Goal: Entertainment & Leisure: Browse casually

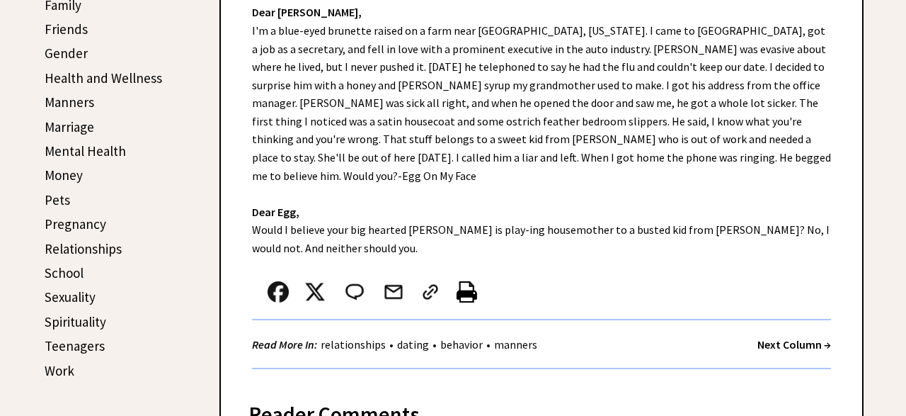
scroll to position [530, 0]
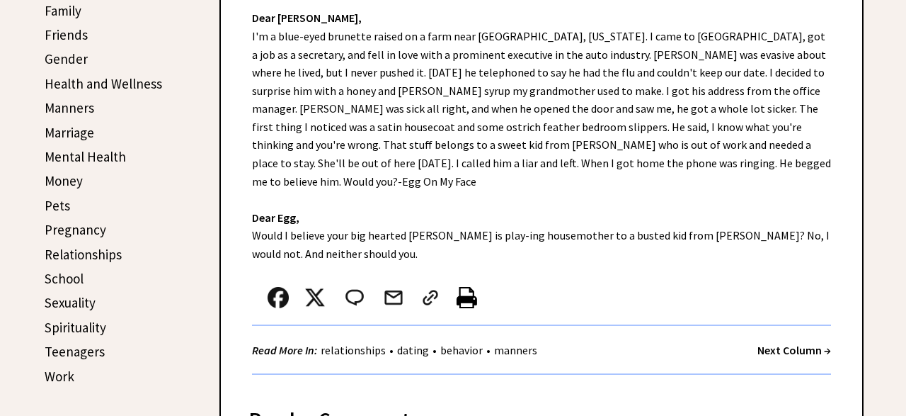
click at [112, 256] on link "Relationships" at bounding box center [83, 254] width 77 height 17
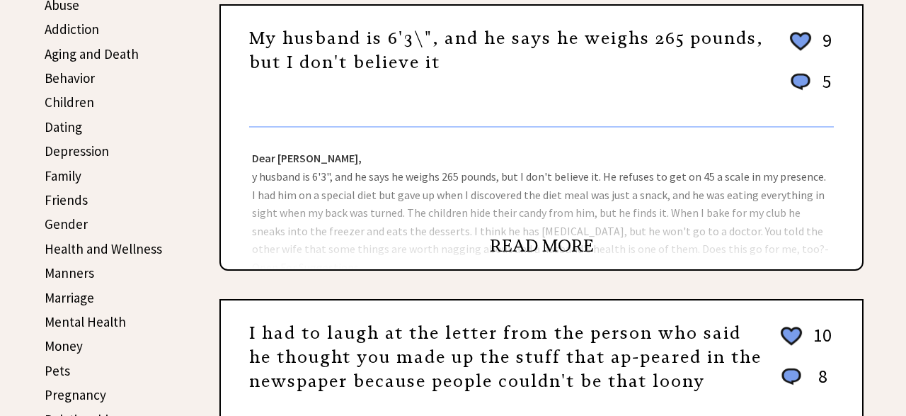
scroll to position [350, 0]
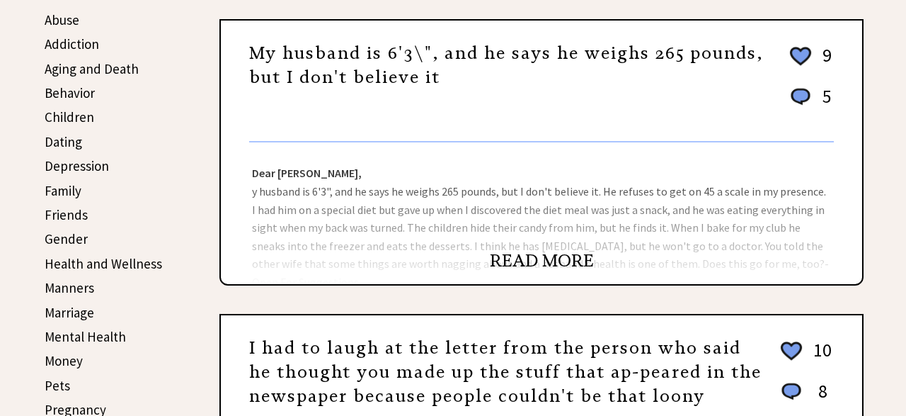
click at [552, 261] on link "READ MORE" at bounding box center [542, 260] width 104 height 21
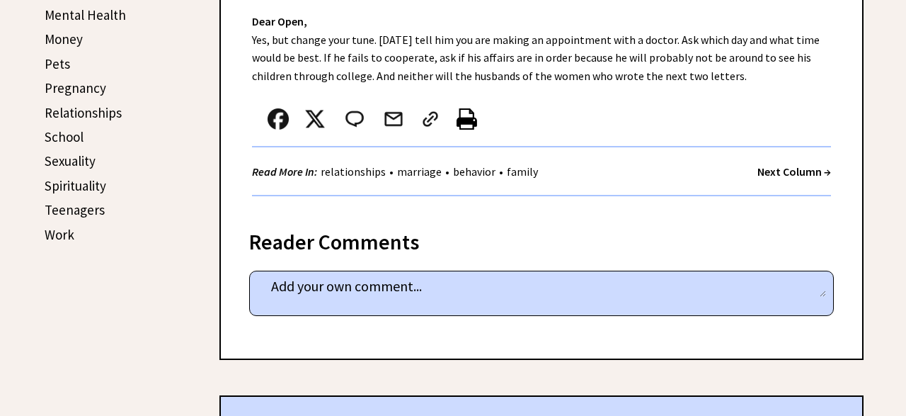
scroll to position [668, 0]
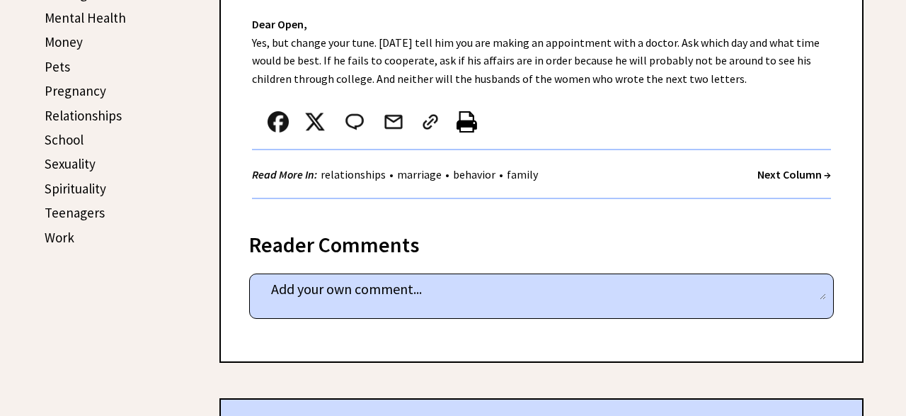
click at [794, 176] on strong "Next Column →" at bounding box center [795, 174] width 74 height 14
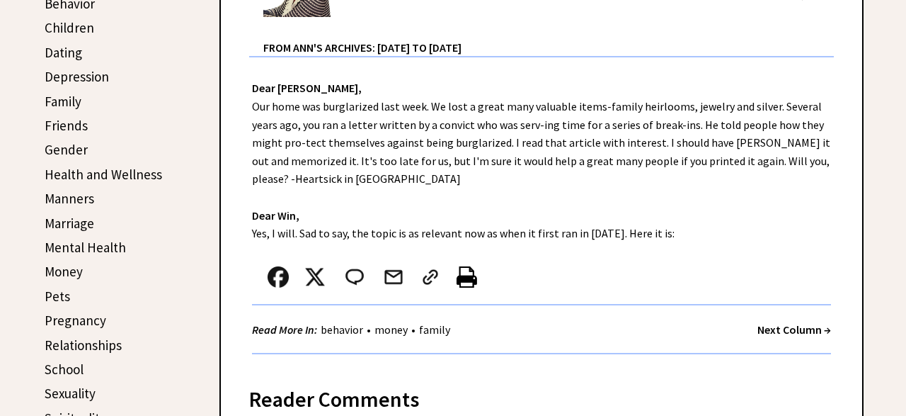
scroll to position [439, 0]
click at [784, 335] on strong "Next Column →" at bounding box center [795, 329] width 74 height 14
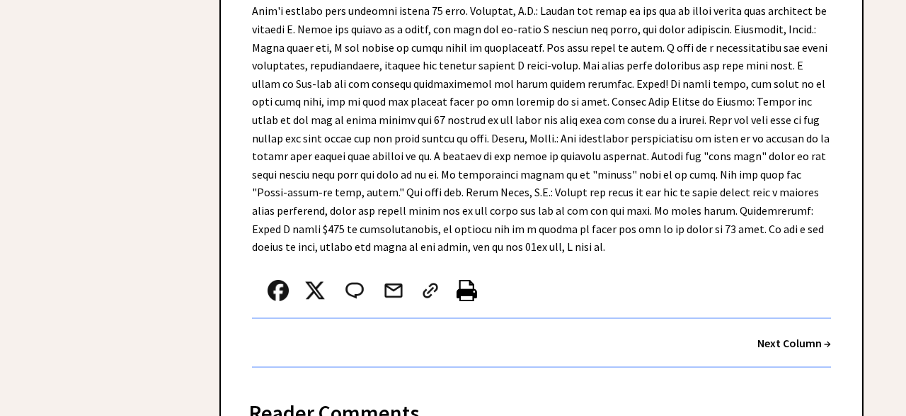
scroll to position [927, 0]
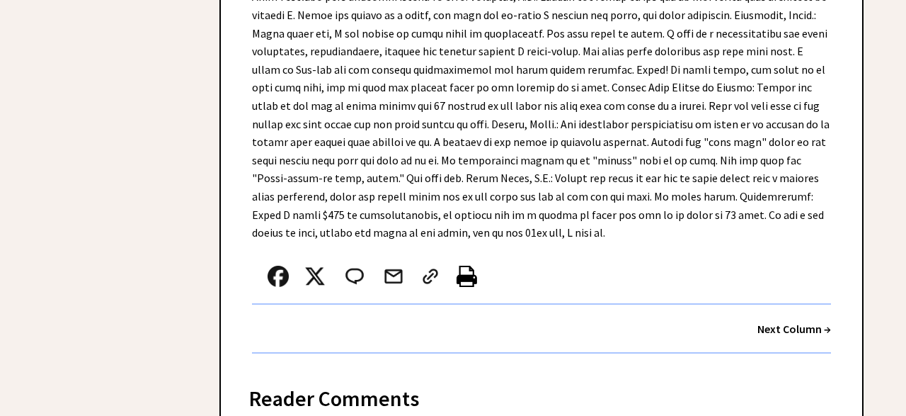
click at [794, 321] on strong "Next Column →" at bounding box center [795, 328] width 74 height 14
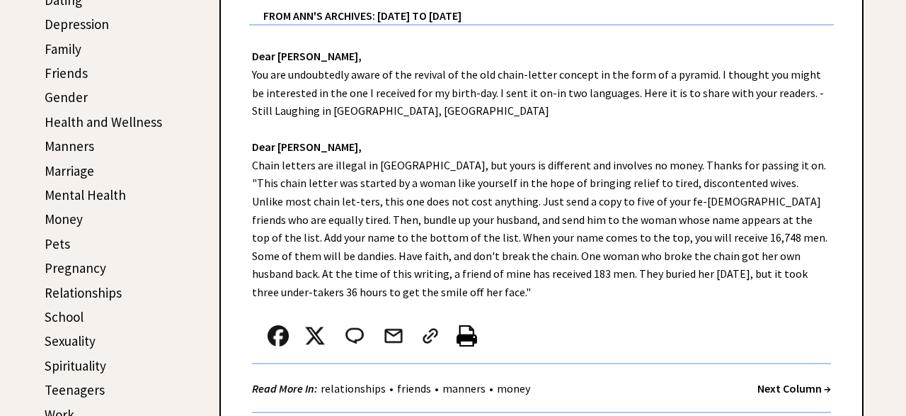
scroll to position [507, 0]
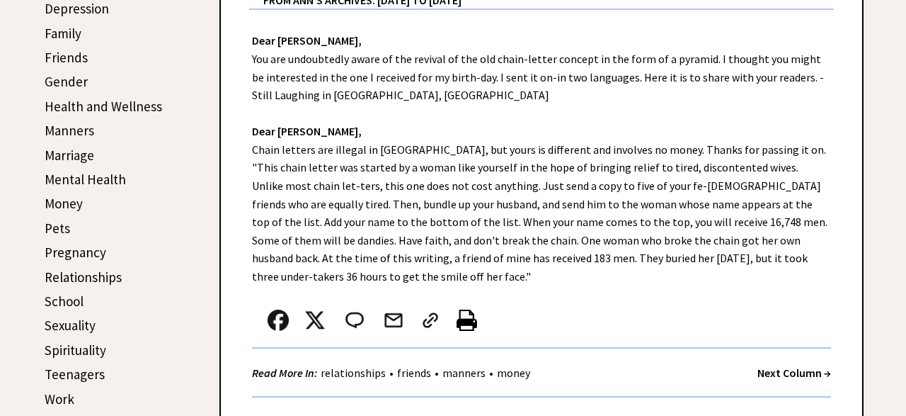
click at [779, 381] on div "Next Column →" at bounding box center [795, 373] width 74 height 18
click at [789, 372] on strong "Next Column →" at bounding box center [795, 372] width 74 height 14
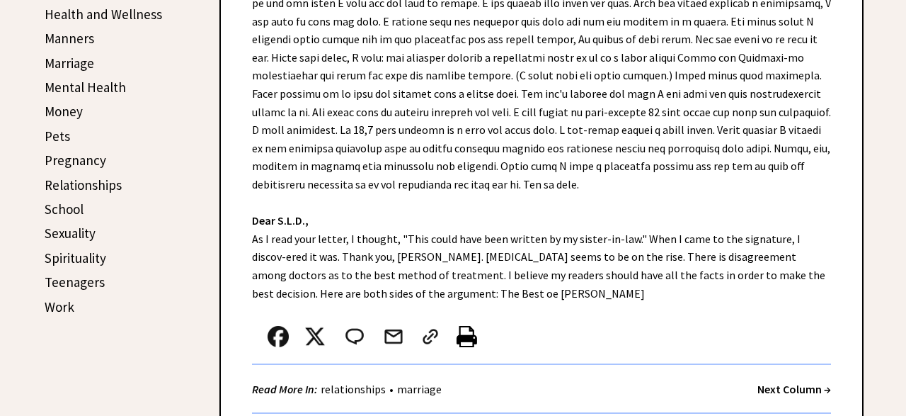
scroll to position [601, 0]
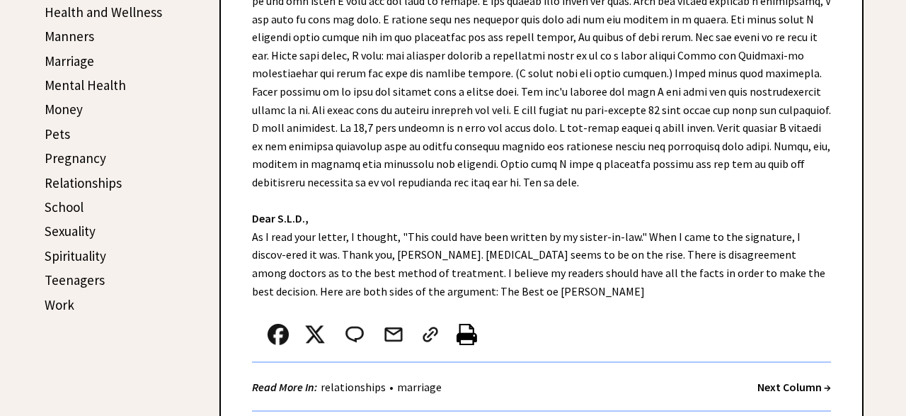
click at [798, 389] on strong "Next Column →" at bounding box center [795, 386] width 74 height 14
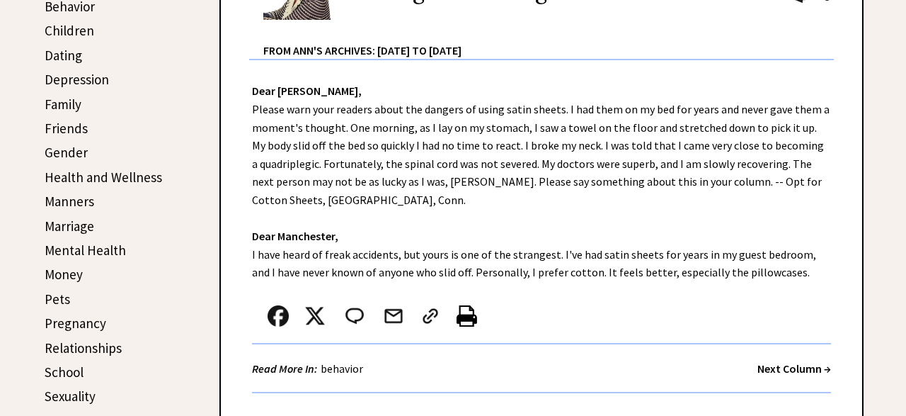
scroll to position [437, 0]
click at [779, 369] on strong "Next Column →" at bounding box center [795, 367] width 74 height 14
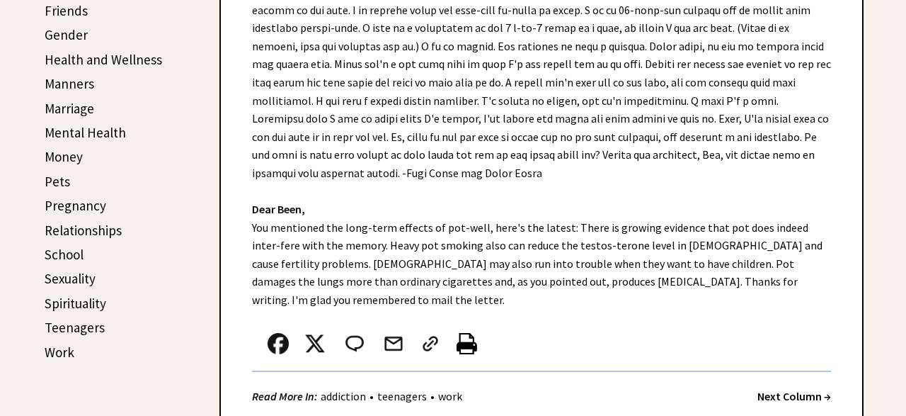
scroll to position [571, 0]
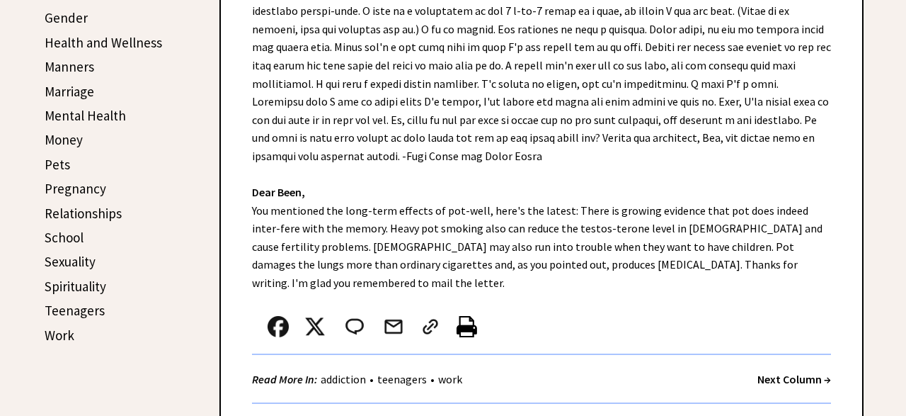
click at [792, 372] on strong "Next Column →" at bounding box center [795, 379] width 74 height 14
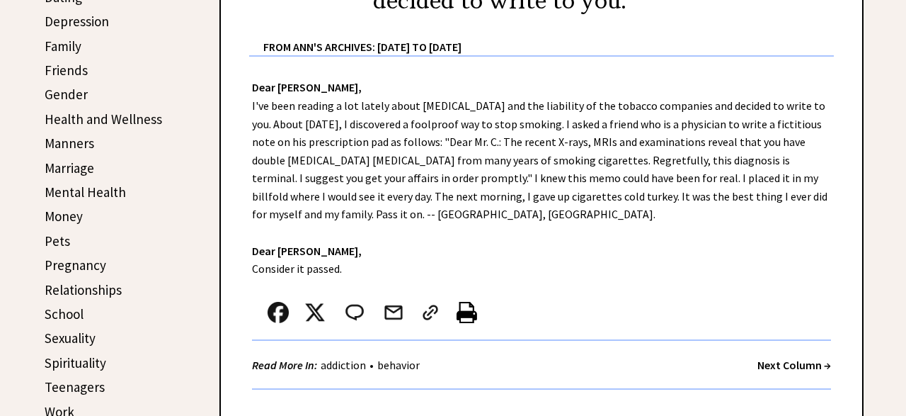
scroll to position [496, 0]
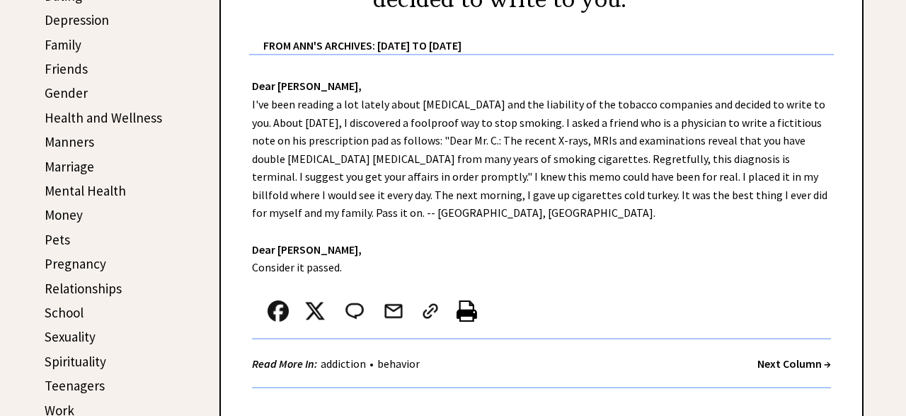
click at [797, 366] on strong "Next Column →" at bounding box center [795, 363] width 74 height 14
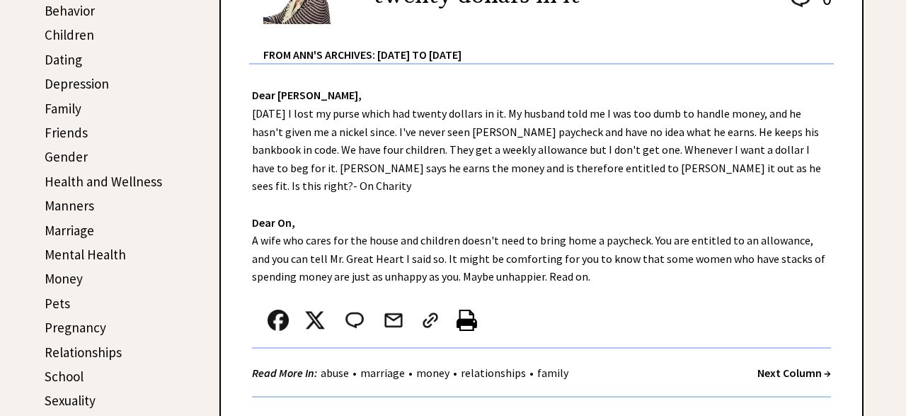
scroll to position [434, 0]
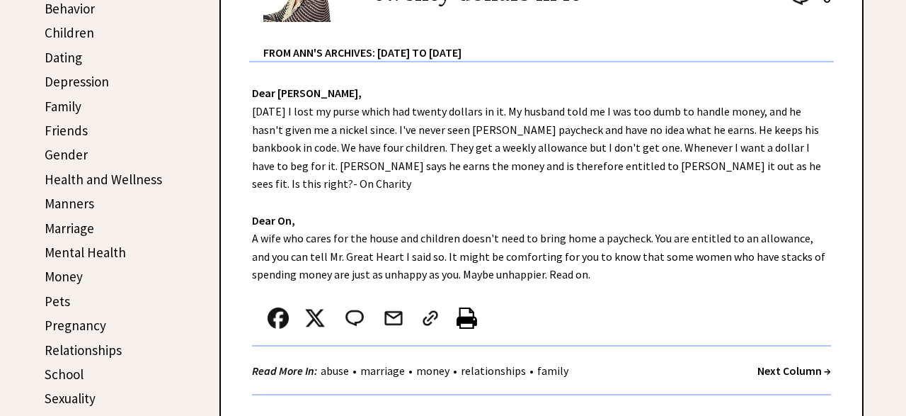
click at [784, 363] on strong "Next Column →" at bounding box center [795, 370] width 74 height 14
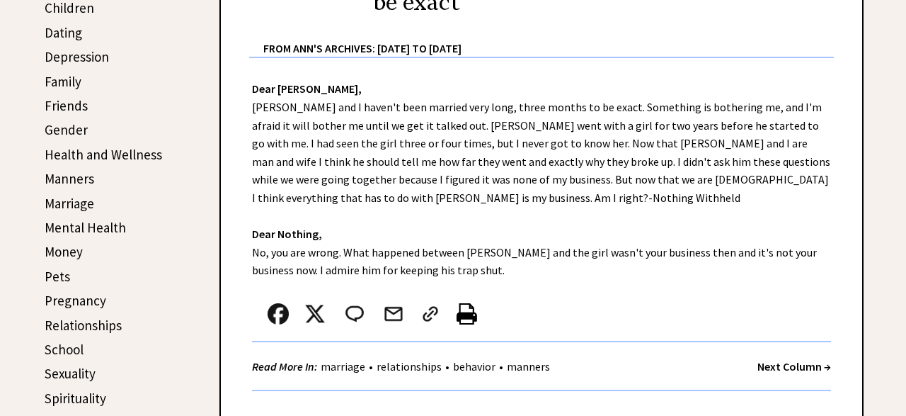
scroll to position [476, 0]
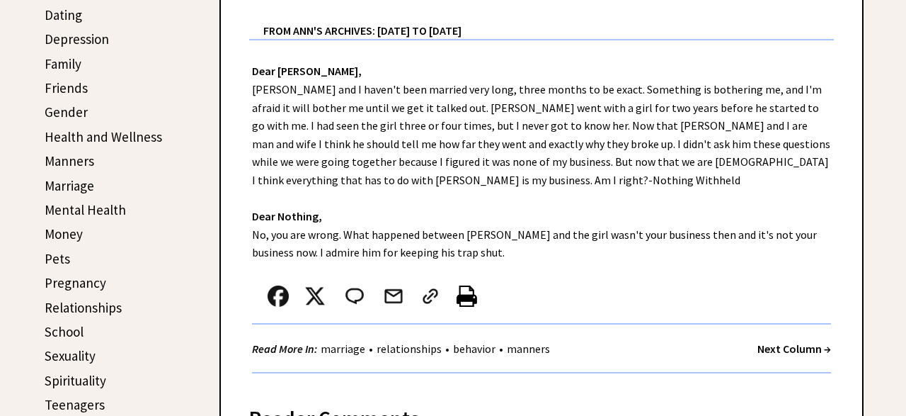
click at [811, 341] on strong "Next Column →" at bounding box center [795, 348] width 74 height 14
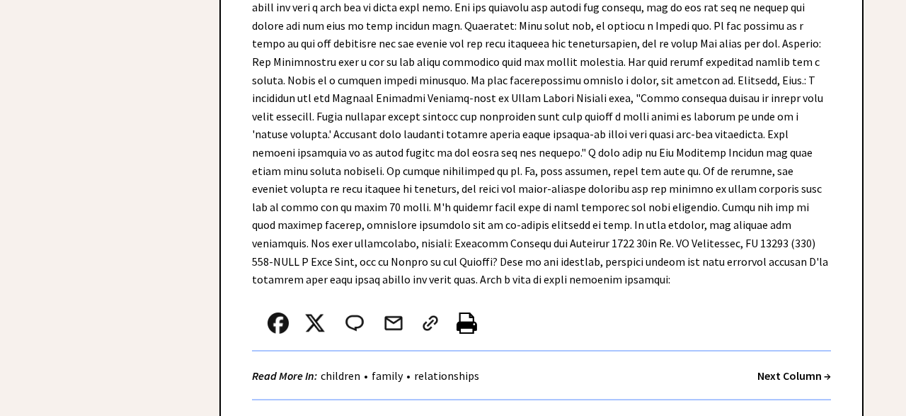
scroll to position [981, 0]
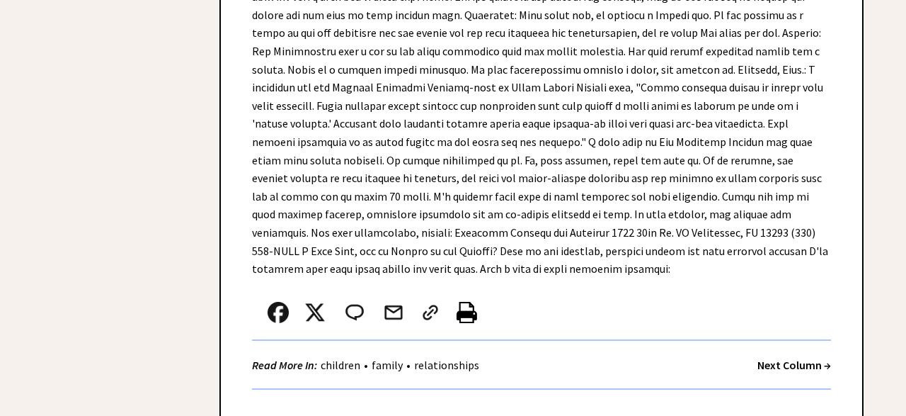
click at [806, 358] on strong "Next Column →" at bounding box center [795, 365] width 74 height 14
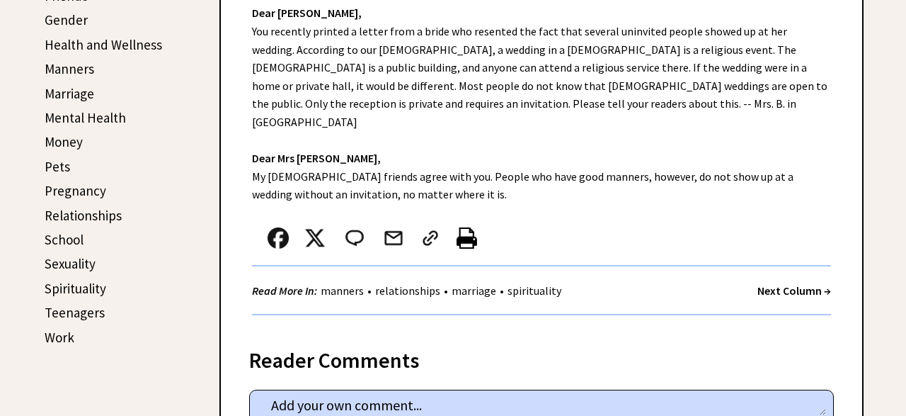
scroll to position [571, 0]
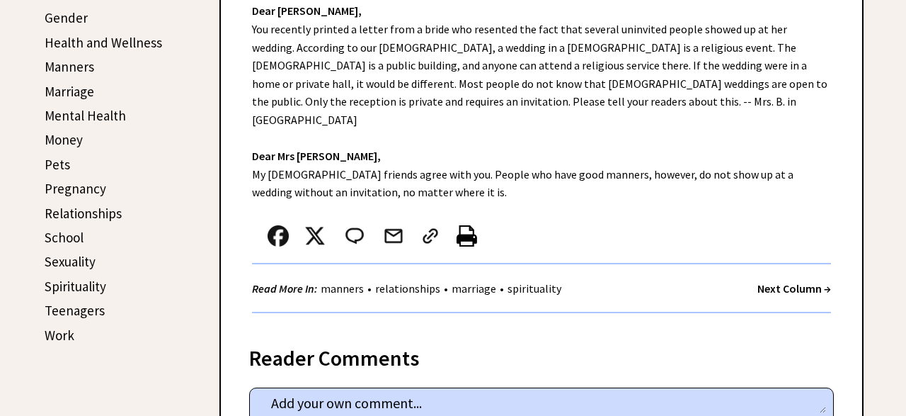
click at [813, 281] on strong "Next Column →" at bounding box center [795, 288] width 74 height 14
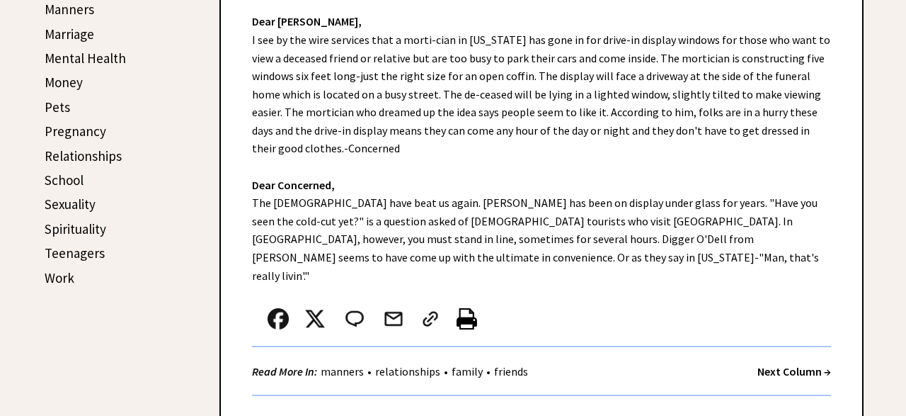
scroll to position [636, 0]
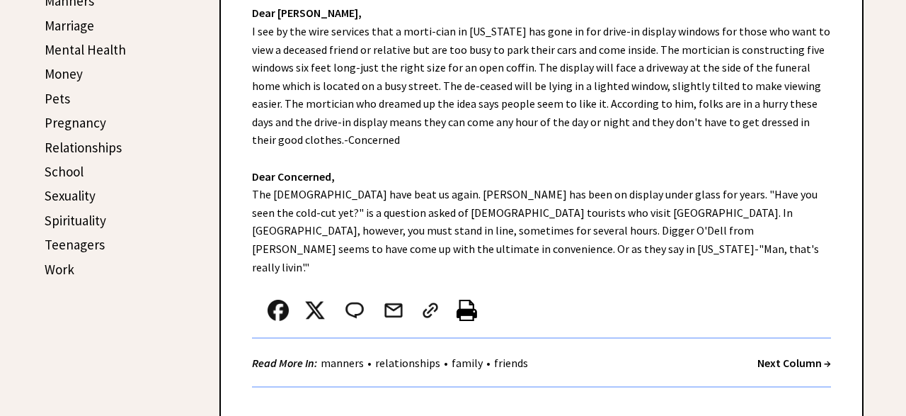
click at [796, 355] on strong "Next Column →" at bounding box center [795, 362] width 74 height 14
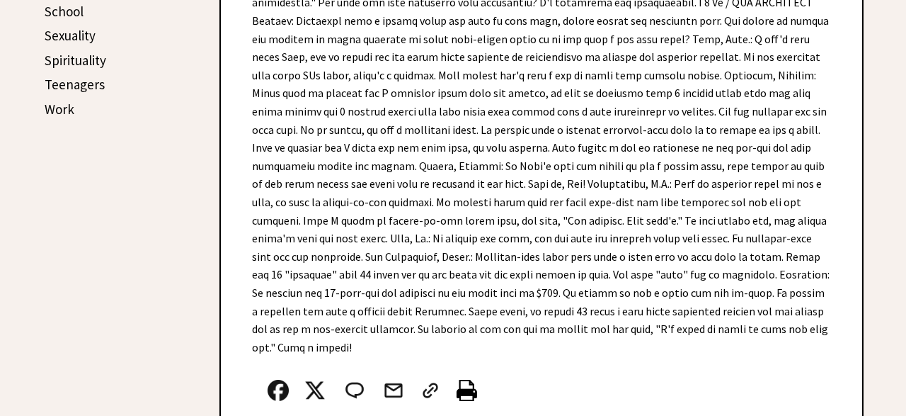
scroll to position [824, 0]
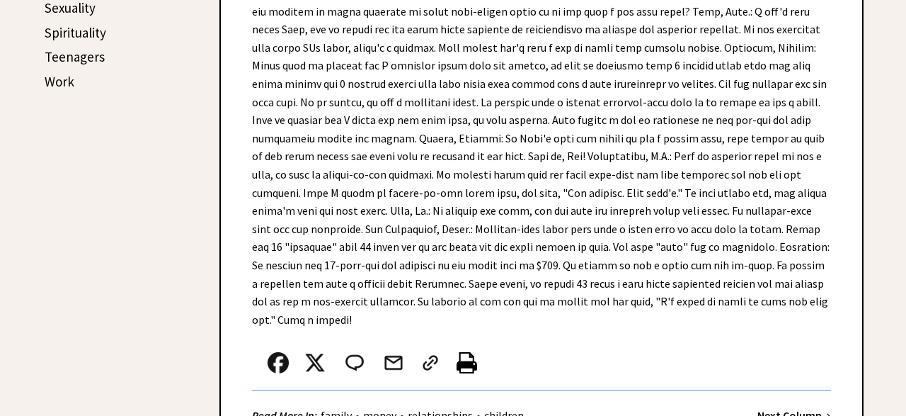
click at [787, 408] on strong "Next Column →" at bounding box center [795, 415] width 74 height 14
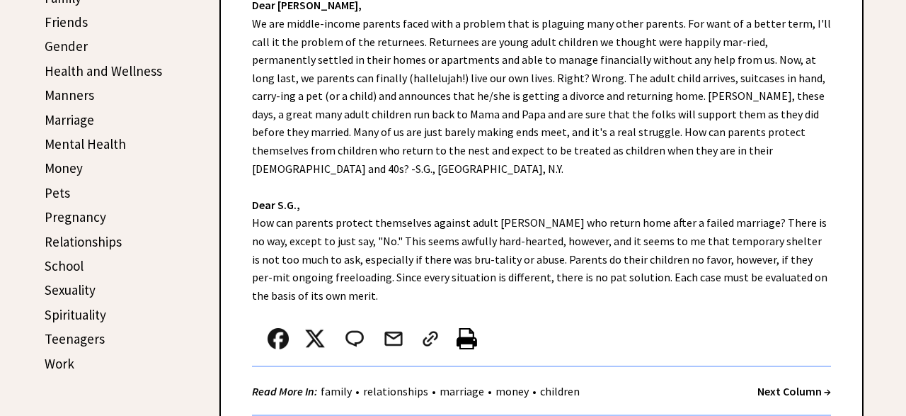
scroll to position [567, 0]
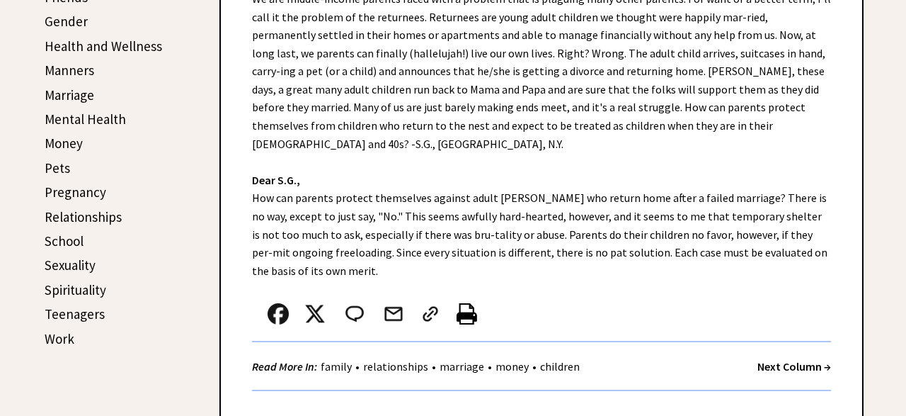
click at [795, 359] on strong "Next Column →" at bounding box center [795, 366] width 74 height 14
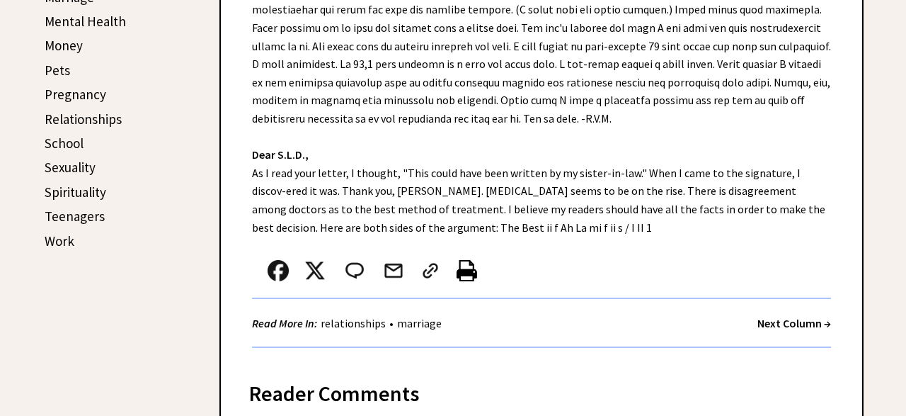
scroll to position [668, 0]
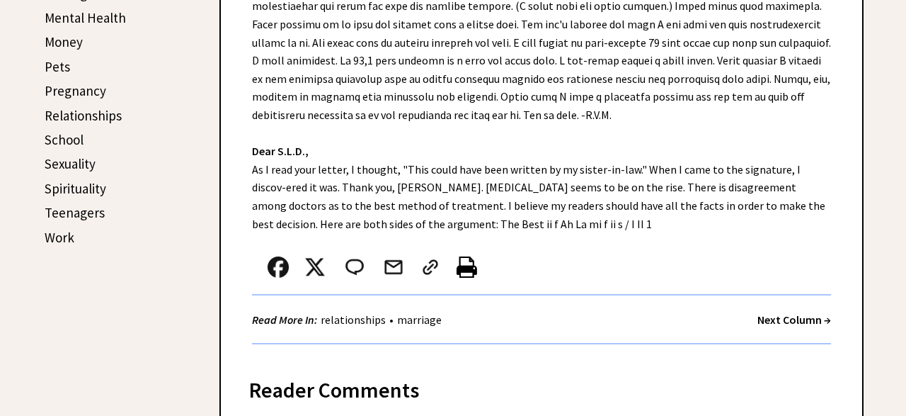
click at [795, 328] on div "Next Column →" at bounding box center [795, 320] width 74 height 18
click at [782, 336] on div "Read More In: relationships • marriage Next Column →" at bounding box center [541, 319] width 579 height 49
click at [784, 317] on strong "Next Column →" at bounding box center [795, 319] width 74 height 14
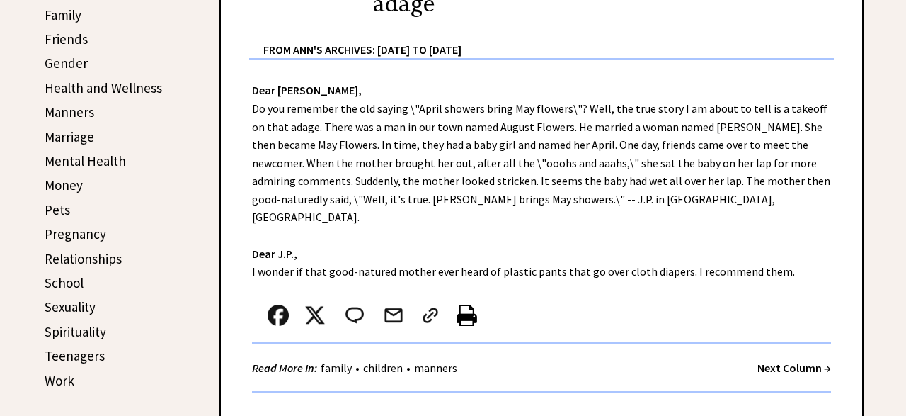
scroll to position [535, 0]
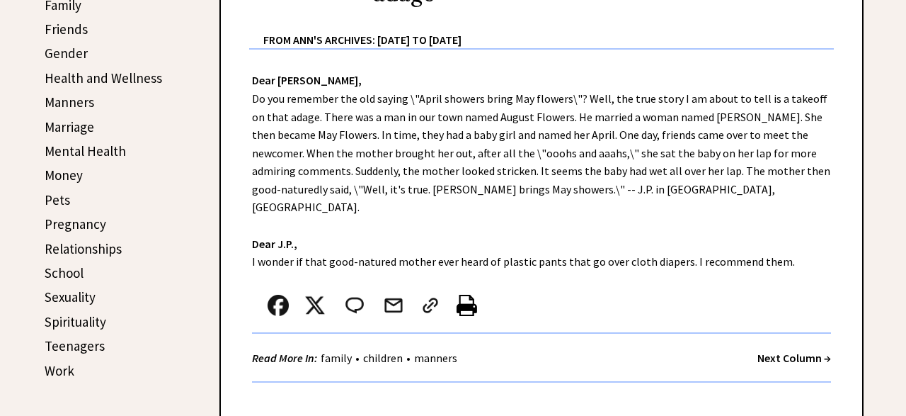
click at [807, 350] on strong "Next Column →" at bounding box center [795, 357] width 74 height 14
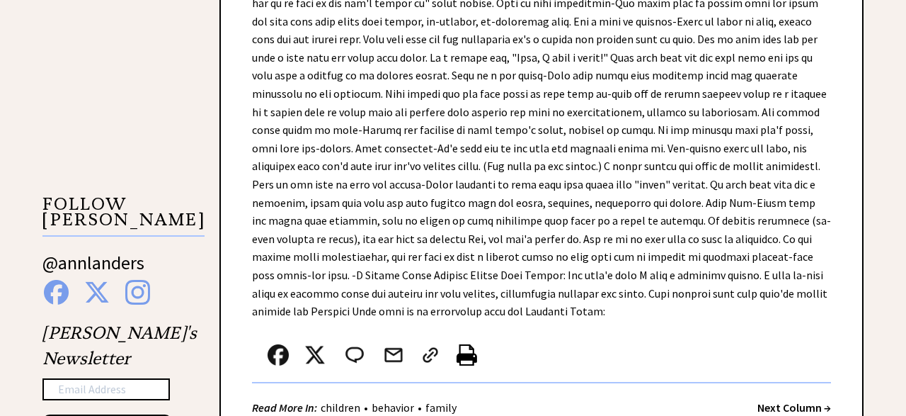
scroll to position [1264, 0]
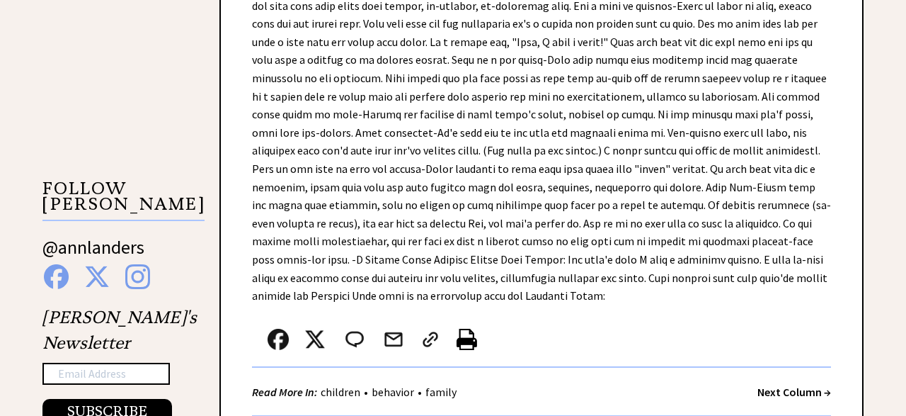
click at [809, 384] on strong "Next Column →" at bounding box center [795, 391] width 74 height 14
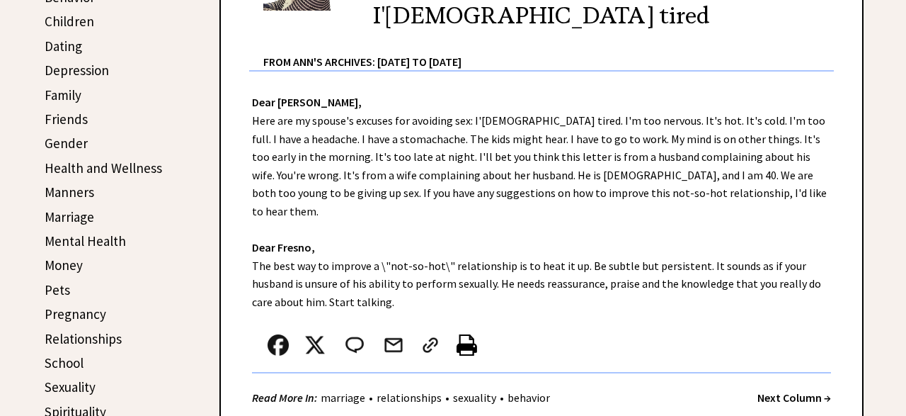
scroll to position [476, 0]
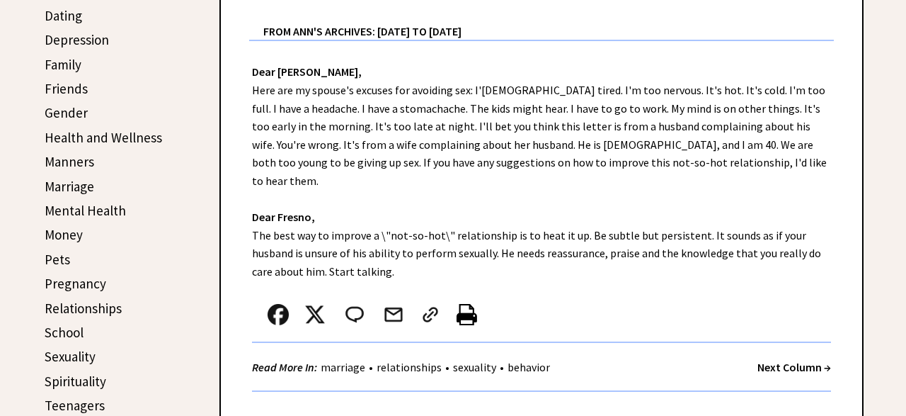
click at [791, 360] on strong "Next Column →" at bounding box center [795, 367] width 74 height 14
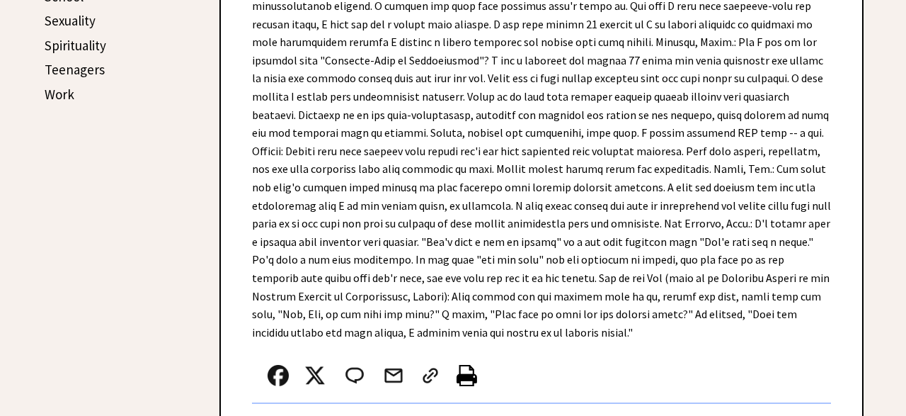
scroll to position [820, 0]
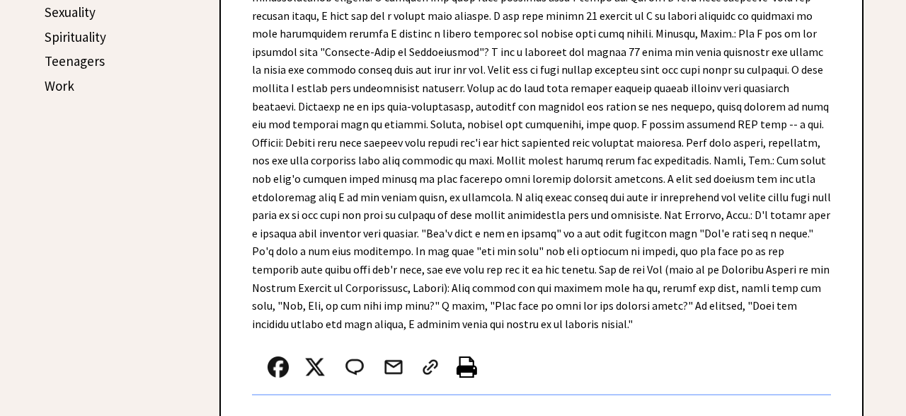
click at [796, 412] on strong "Next Column →" at bounding box center [795, 419] width 74 height 14
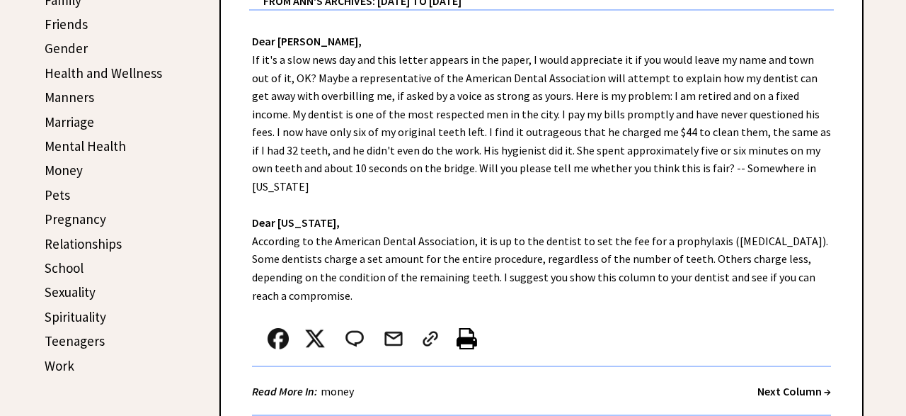
scroll to position [554, 0]
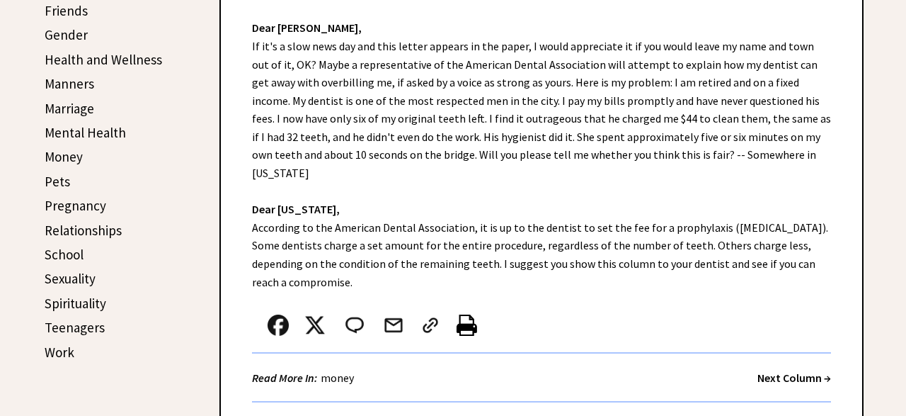
click at [793, 370] on strong "Next Column →" at bounding box center [795, 377] width 74 height 14
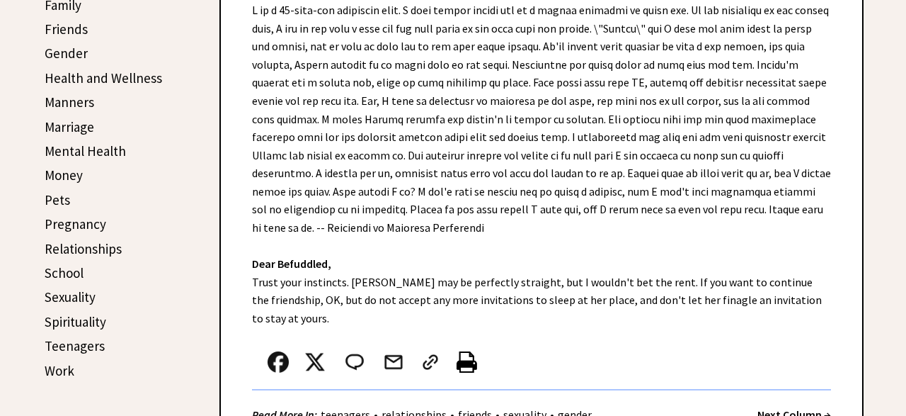
scroll to position [598, 0]
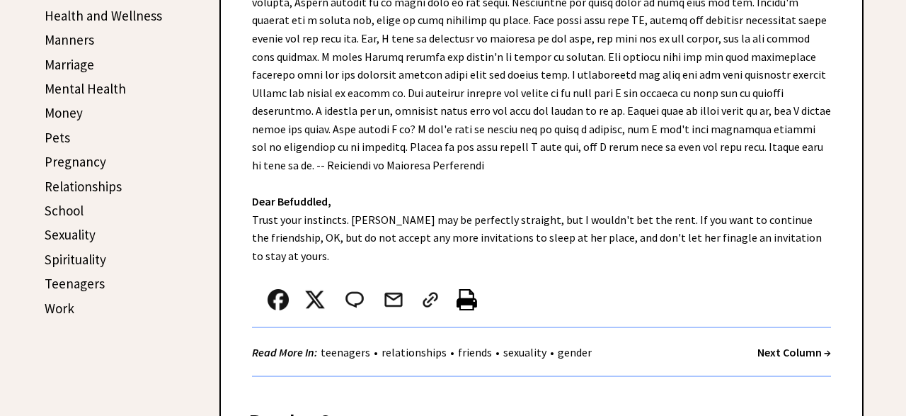
click at [798, 345] on strong "Next Column →" at bounding box center [795, 352] width 74 height 14
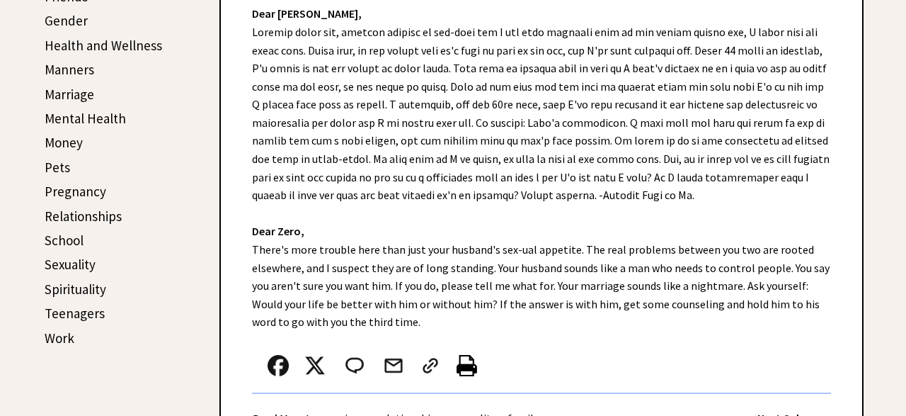
scroll to position [573, 0]
